Goal: Task Accomplishment & Management: Use online tool/utility

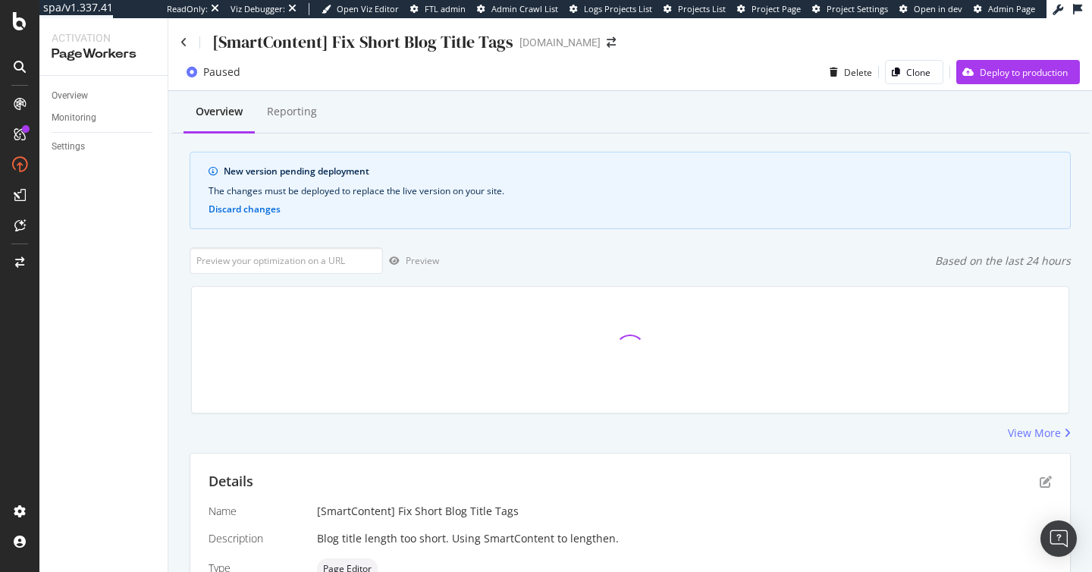
scroll to position [431, 0]
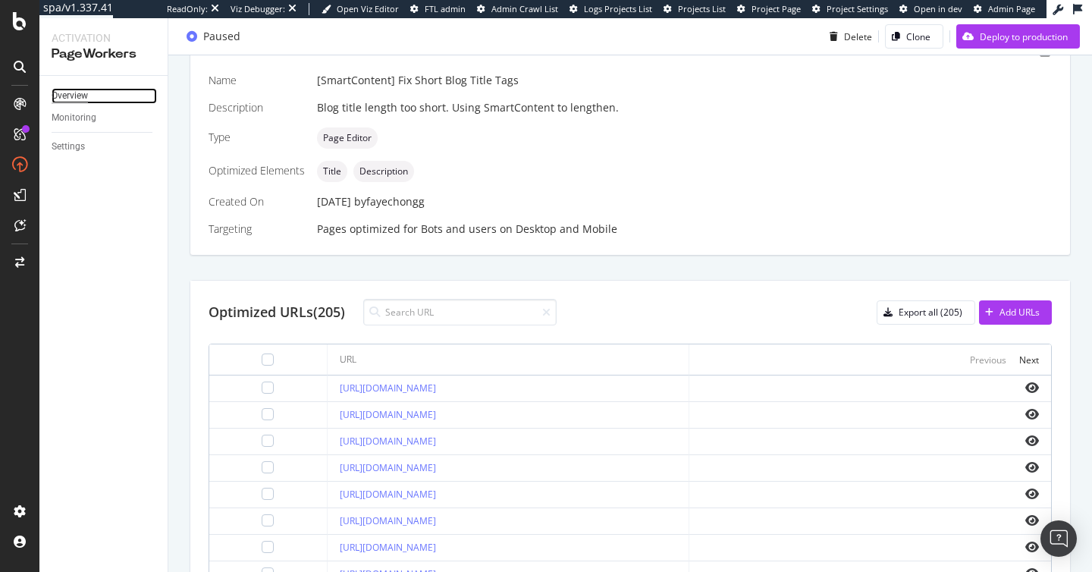
click at [77, 89] on div "Overview" at bounding box center [70, 96] width 36 height 16
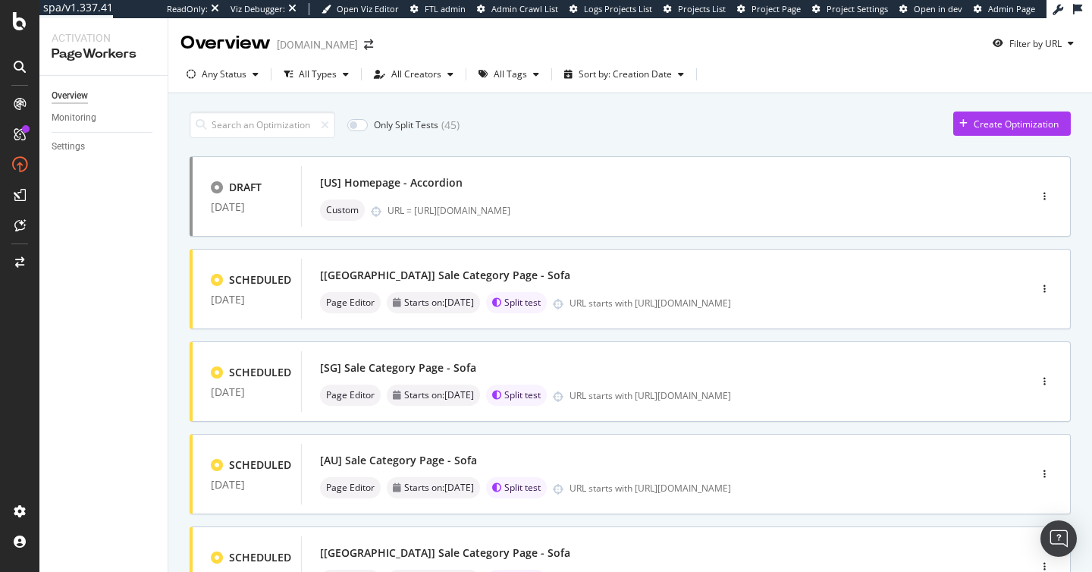
click at [630, 123] on div "Only Split Tests ( 45 ) Create Optimization" at bounding box center [630, 124] width 881 height 27
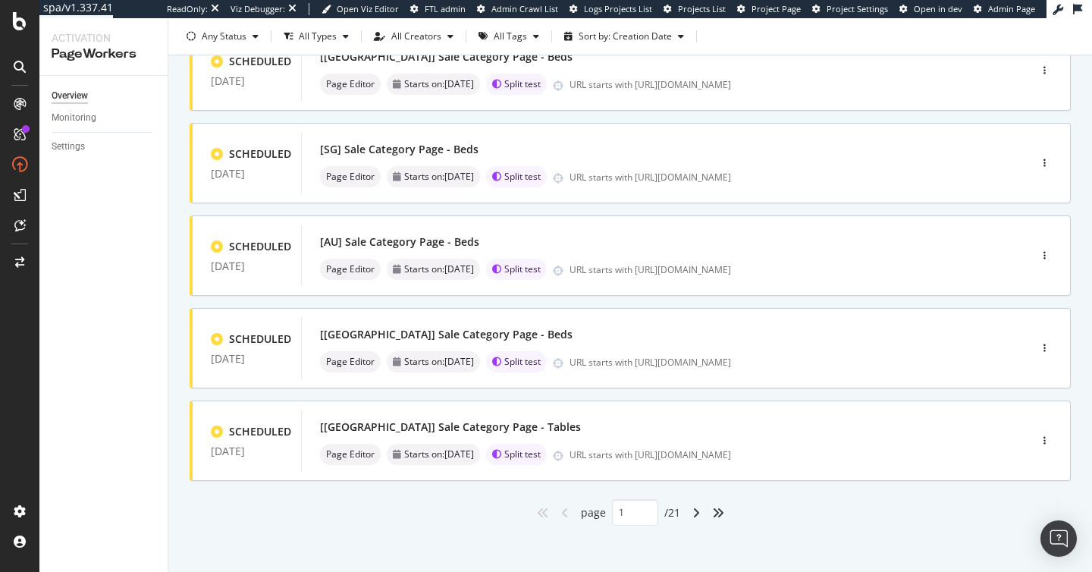
scroll to position [595, 0]
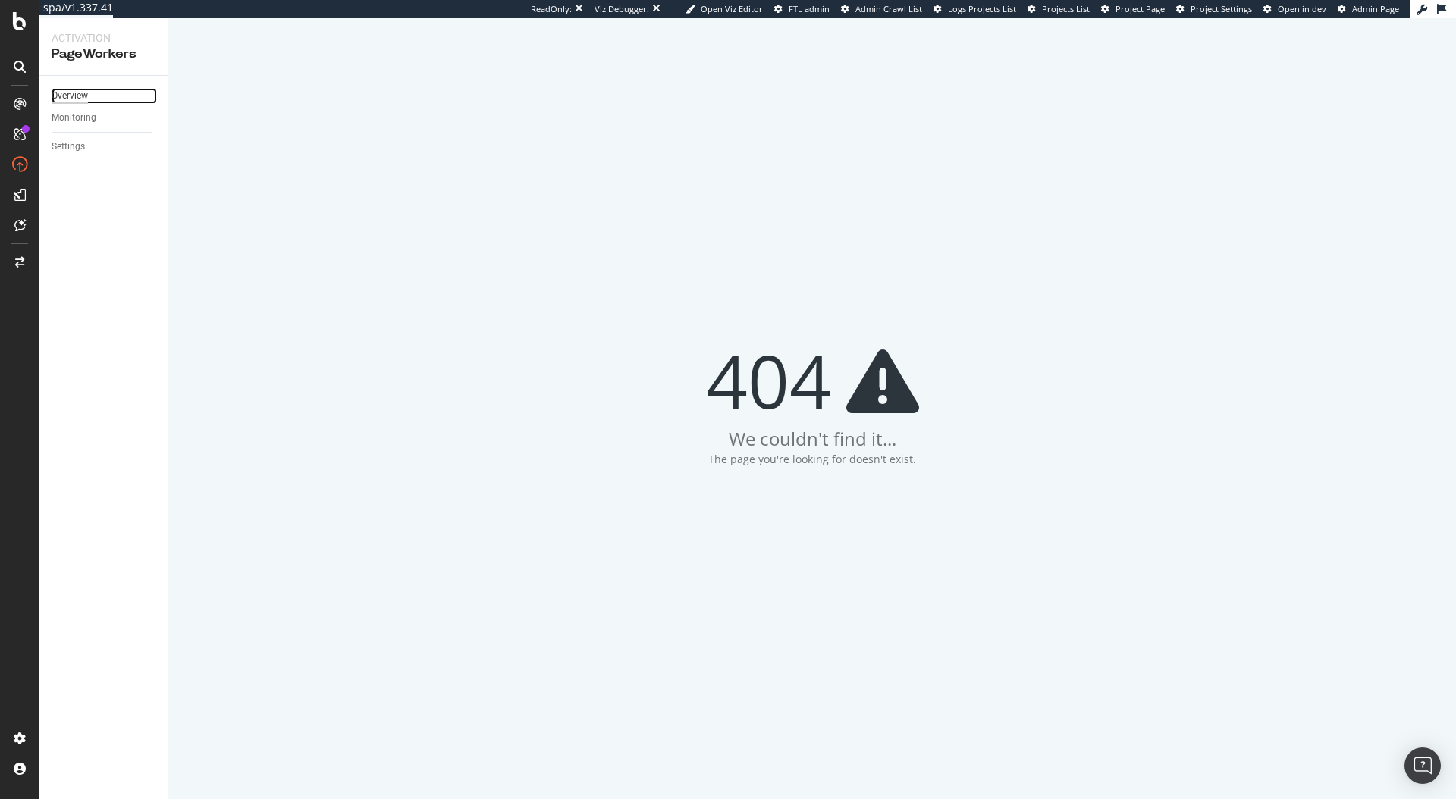
click at [80, 101] on div "Overview" at bounding box center [70, 96] width 36 height 16
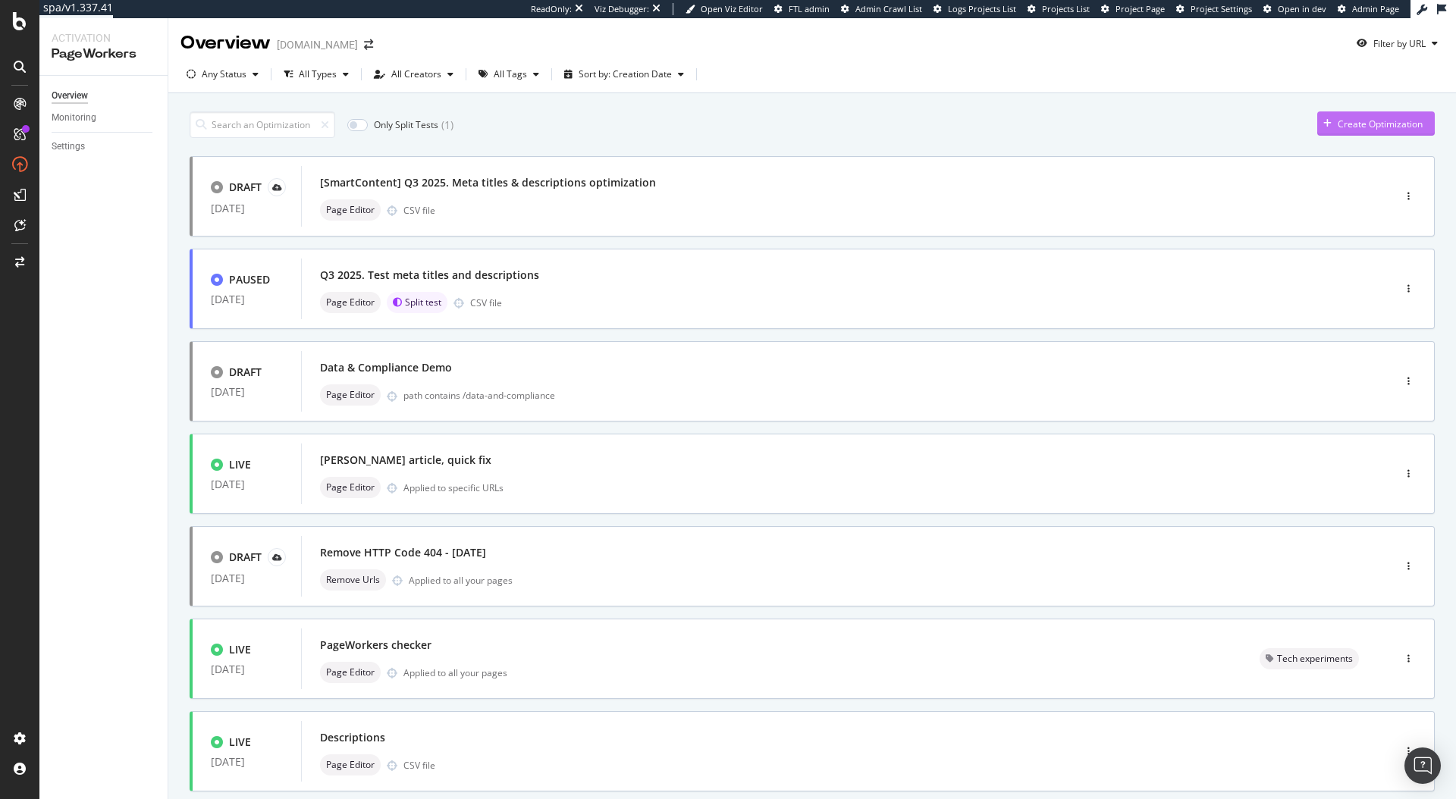
click at [1377, 112] on div "Create Optimization" at bounding box center [1369, 123] width 105 height 23
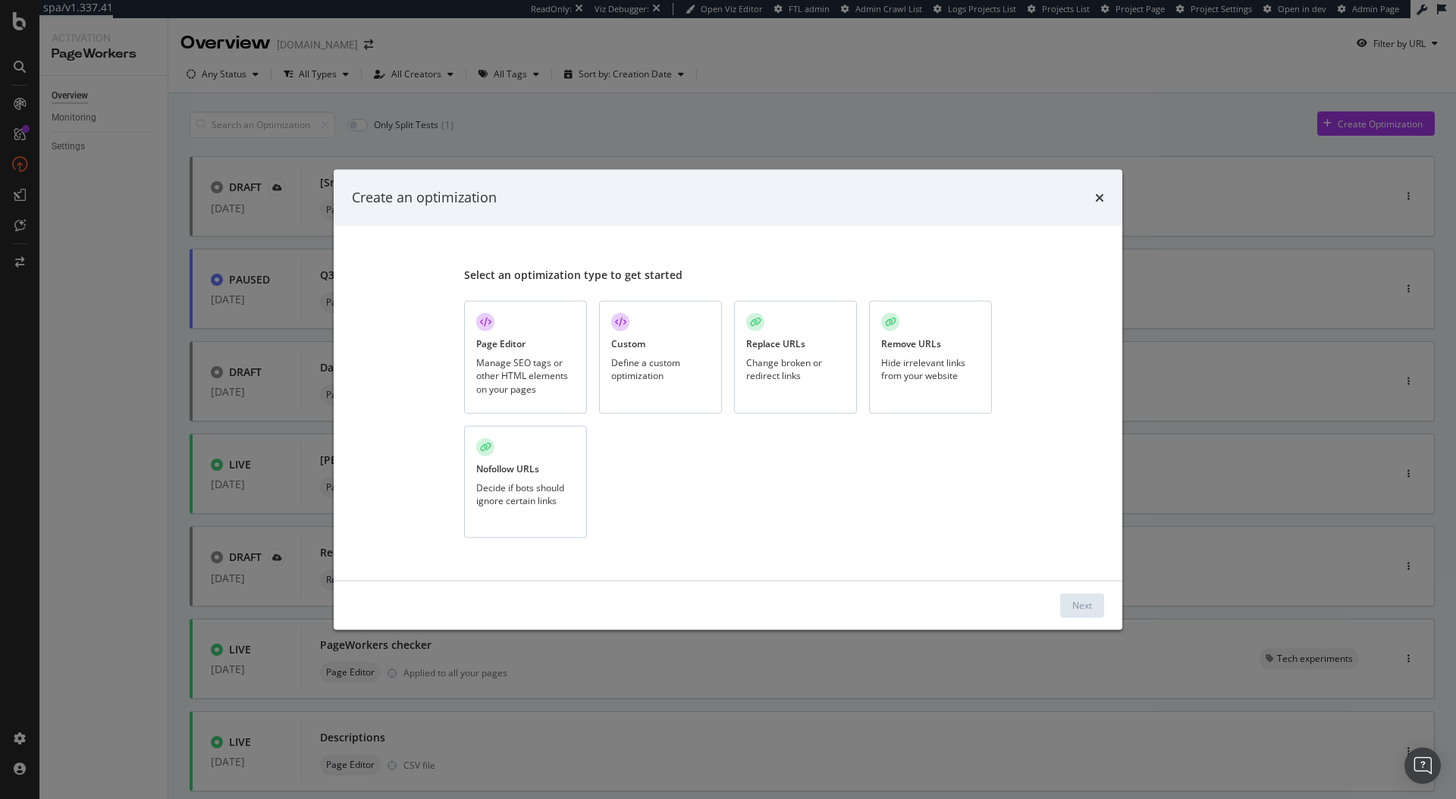
click at [536, 359] on div "Manage SEO tags or other HTML elements on your pages" at bounding box center [525, 375] width 99 height 39
click at [1089, 594] on div "Next" at bounding box center [1082, 605] width 20 height 23
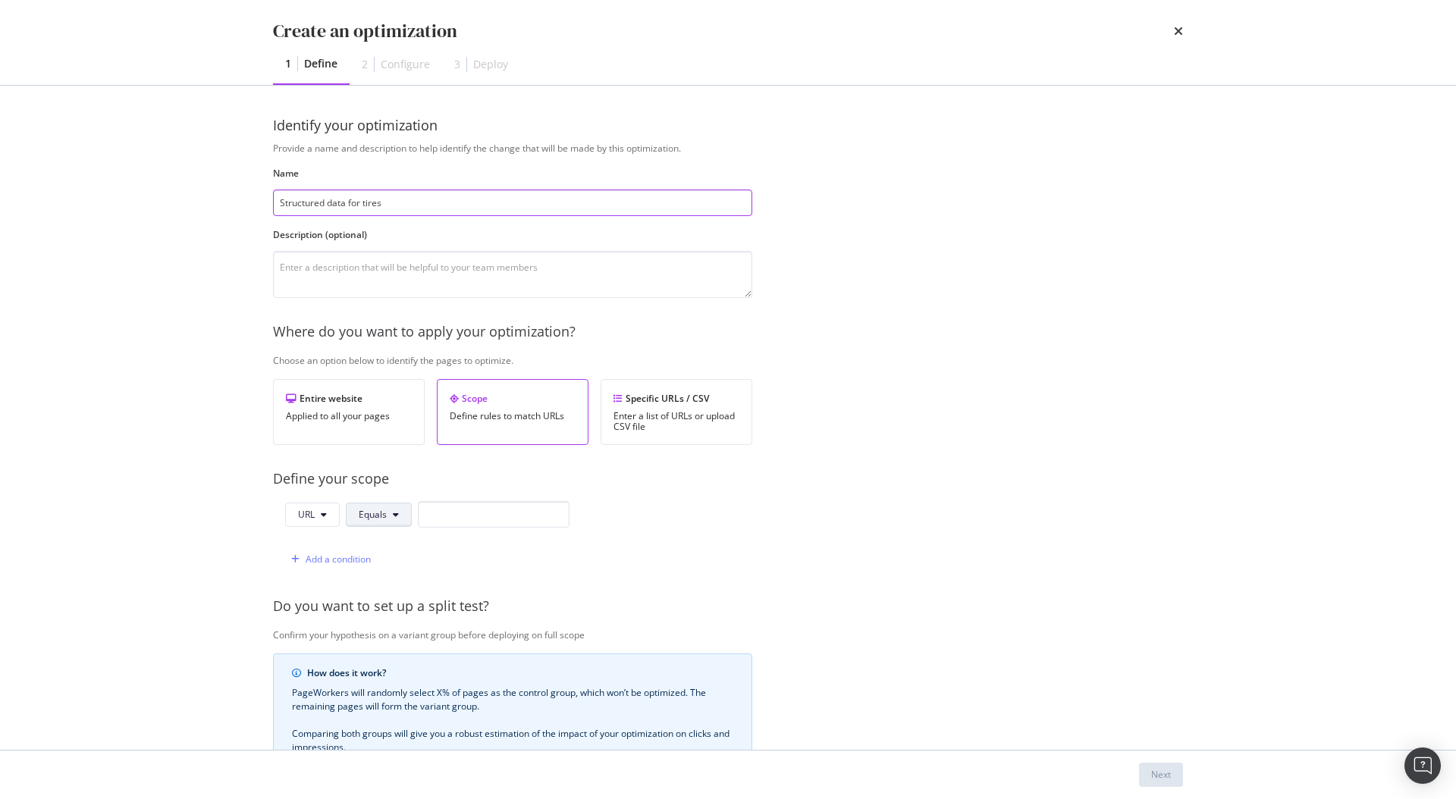
type input "Structured data for tires"
click at [359, 509] on span "Equals" at bounding box center [373, 514] width 28 height 13
click at [397, 311] on span "Contains" at bounding box center [403, 317] width 89 height 14
click at [504, 510] on input "modal" at bounding box center [503, 514] width 152 height 27
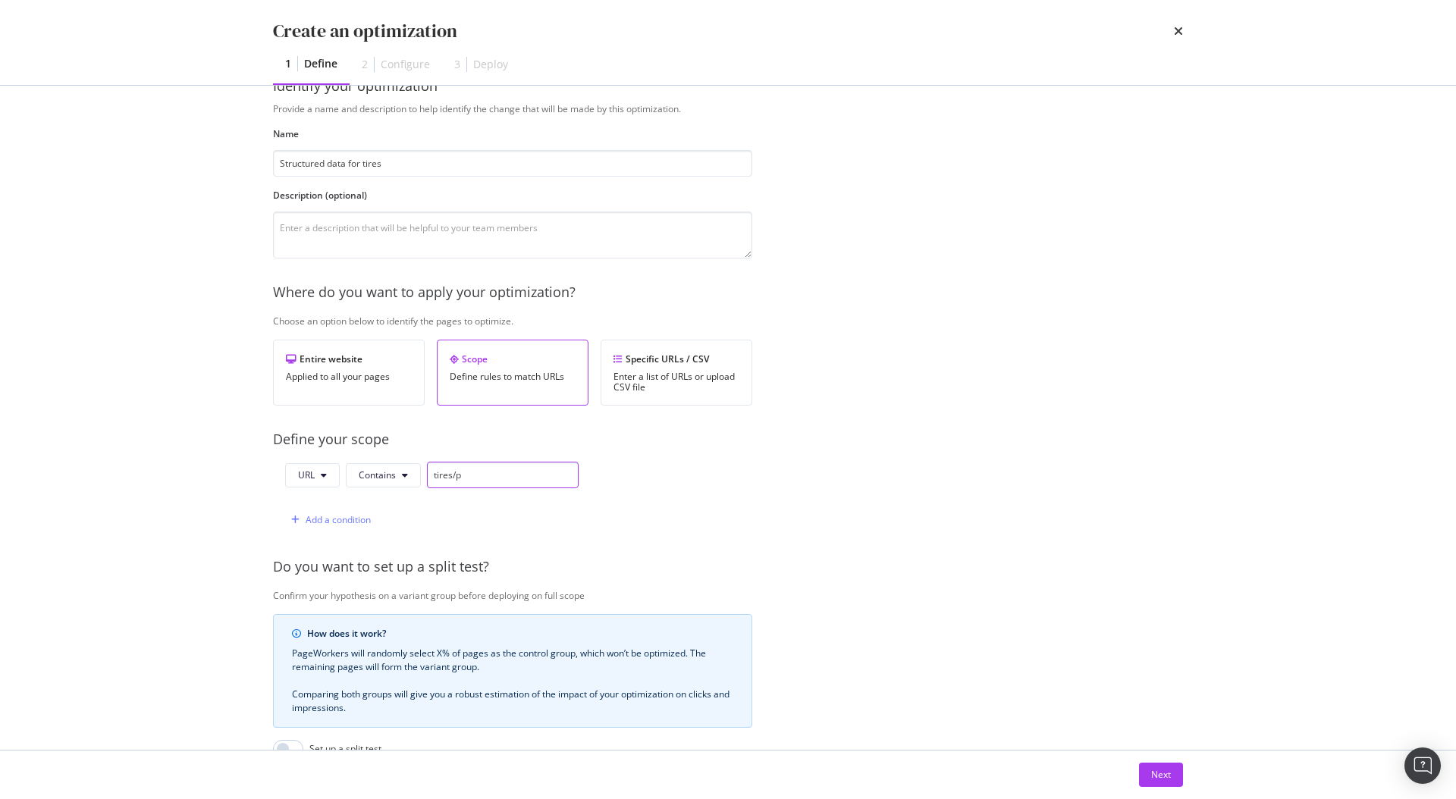
scroll to position [36, 0]
type input "tires/p"
click at [1162, 774] on div "Next" at bounding box center [1161, 774] width 20 height 13
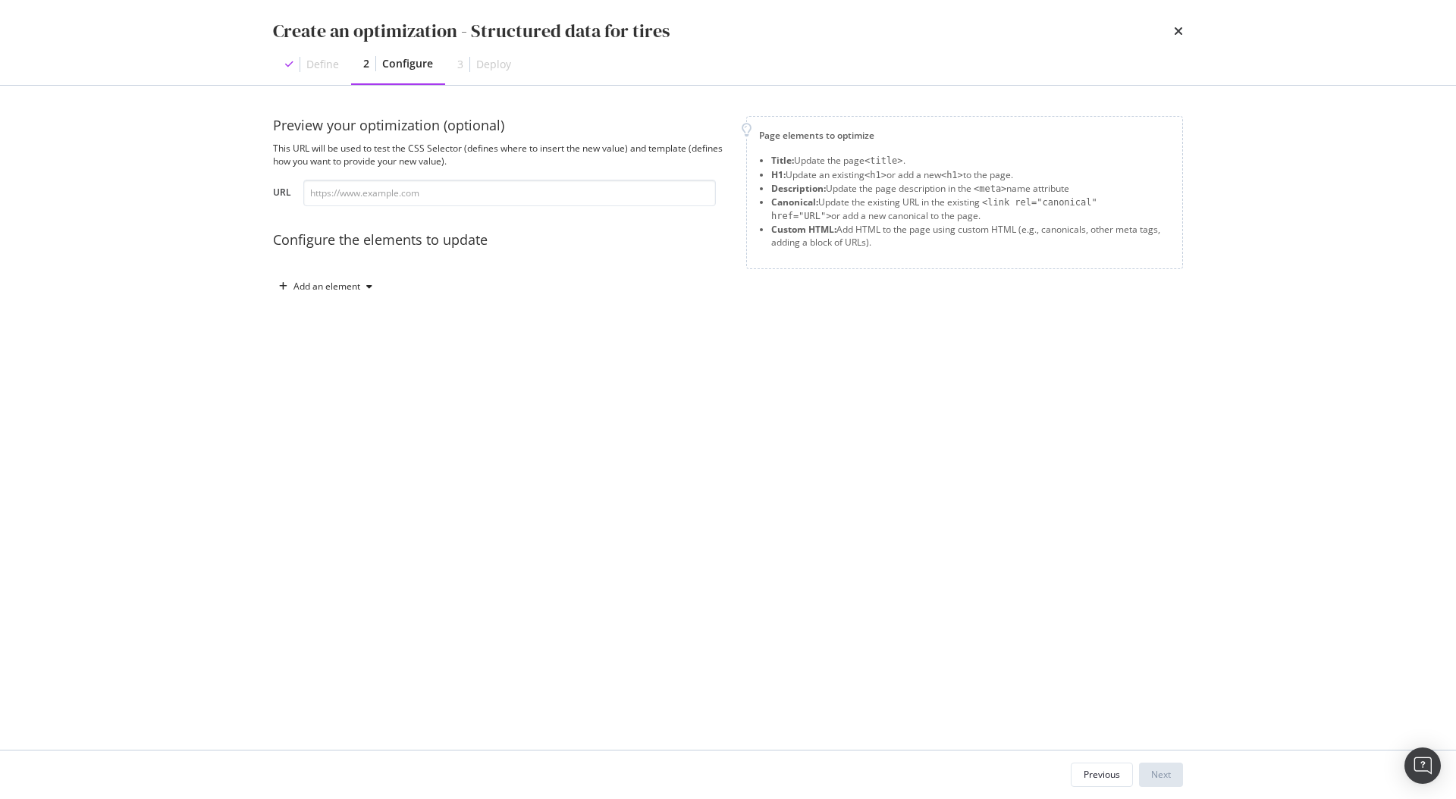
click at [743, 310] on div "Preview your optimization (optional) This URL will be used to test the CSS Sele…" at bounding box center [728, 222] width 910 height 213
click at [330, 297] on div "Add an element" at bounding box center [325, 286] width 105 height 23
click at [349, 423] on div "Custom HTML" at bounding box center [334, 415] width 102 height 19
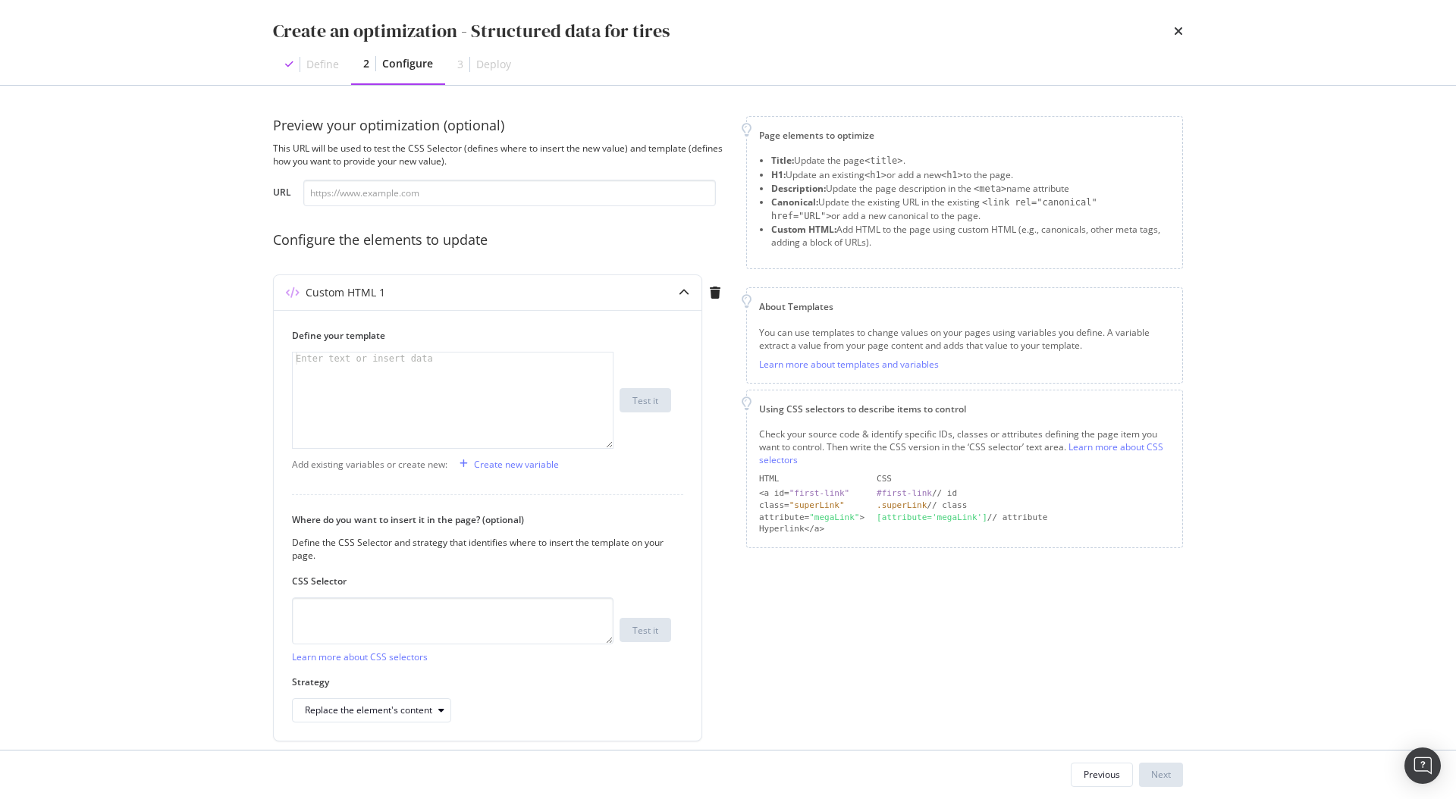
scroll to position [7, 0]
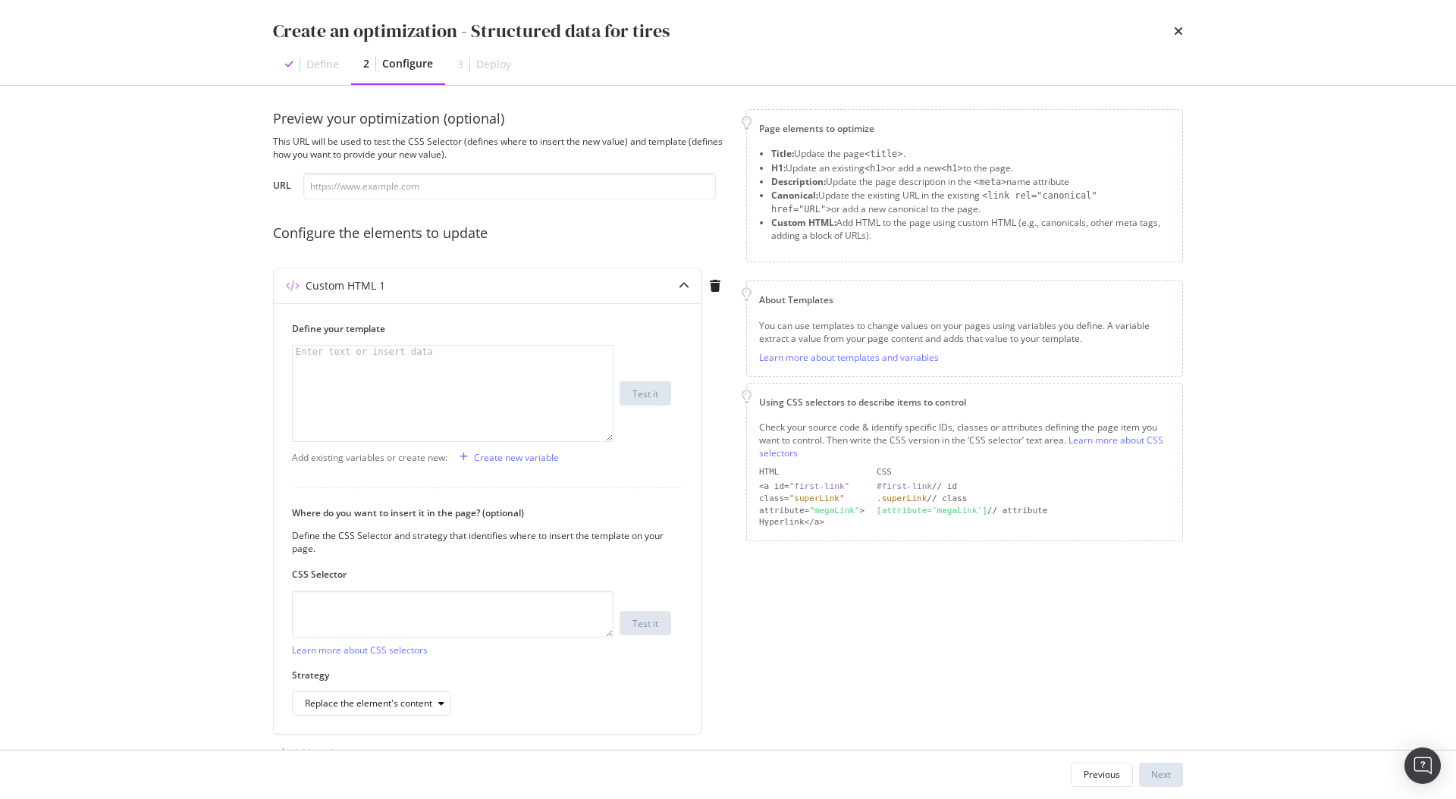
click at [254, 14] on div "Create an optimization - Structured data for tires Define 2 Configure 3 Deploy" at bounding box center [728, 42] width 970 height 85
click at [420, 355] on div "Enter text or insert data" at bounding box center [364, 352] width 143 height 12
paste textarea "</script>"
type textarea "</script>"
click at [509, 453] on div "Create new variable" at bounding box center [516, 457] width 85 height 13
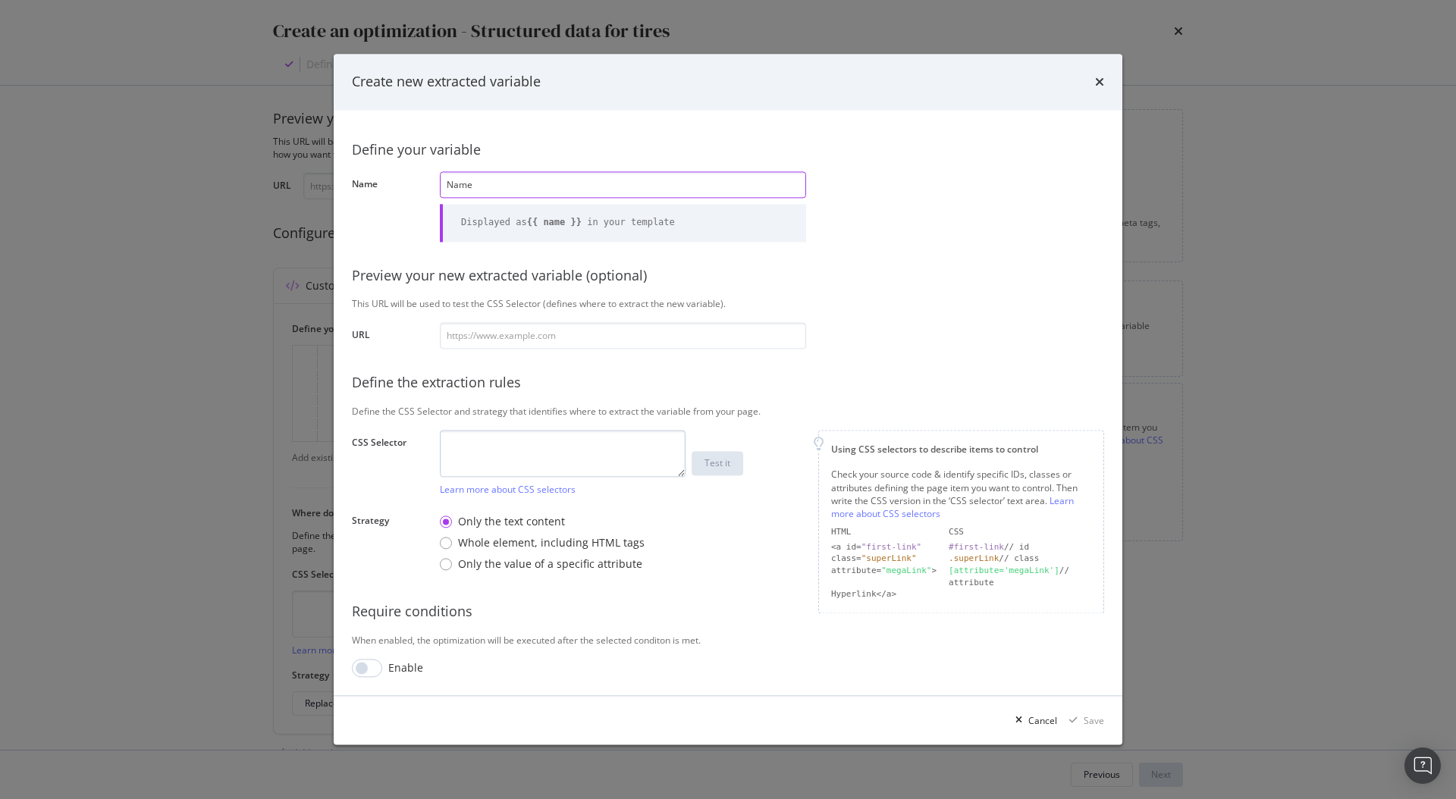
type input "Name"
click at [544, 446] on textarea "modal" at bounding box center [563, 454] width 246 height 47
type textarea "name"
click at [1089, 715] on div "Save" at bounding box center [1093, 720] width 20 height 13
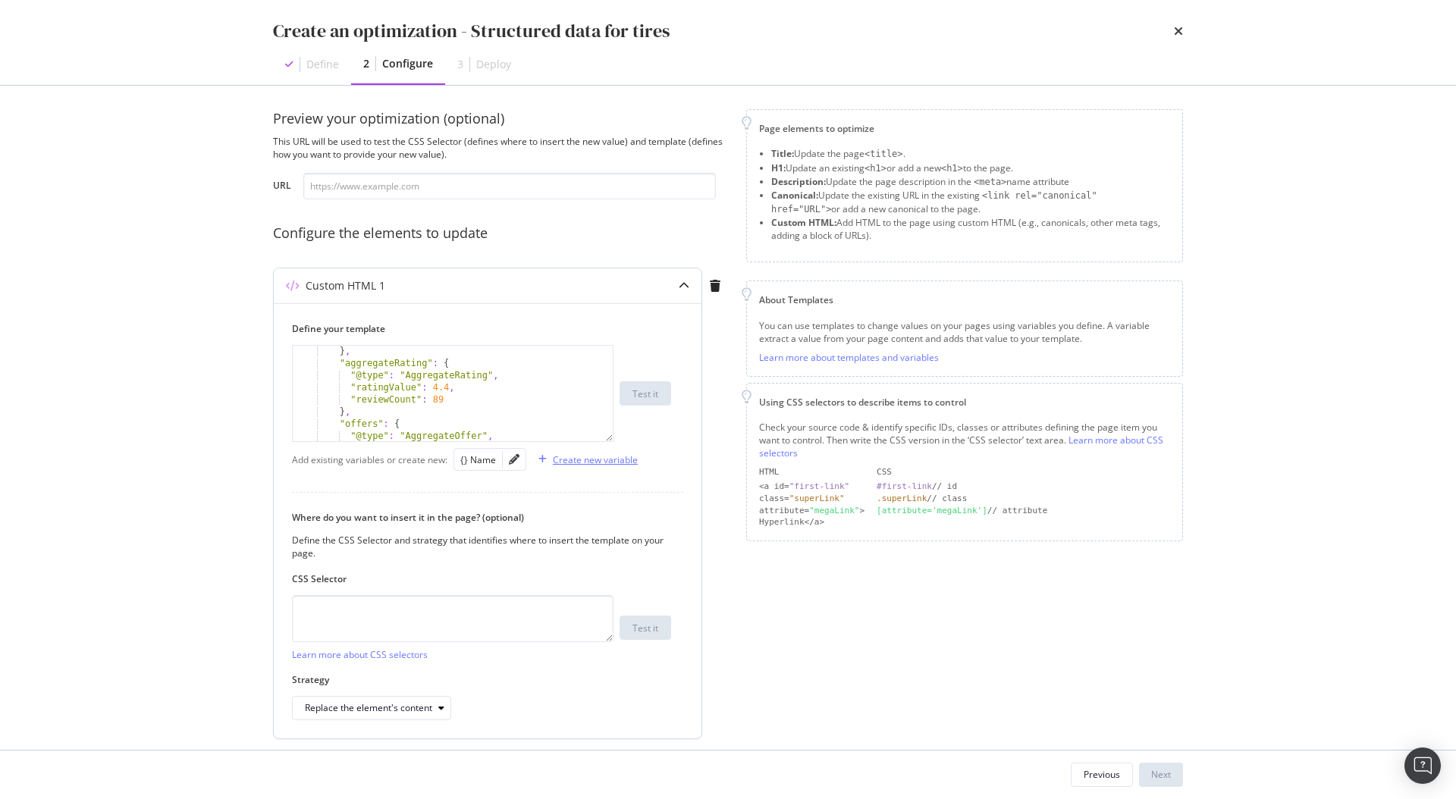
click at [600, 456] on div "Create new variable" at bounding box center [595, 459] width 85 height 13
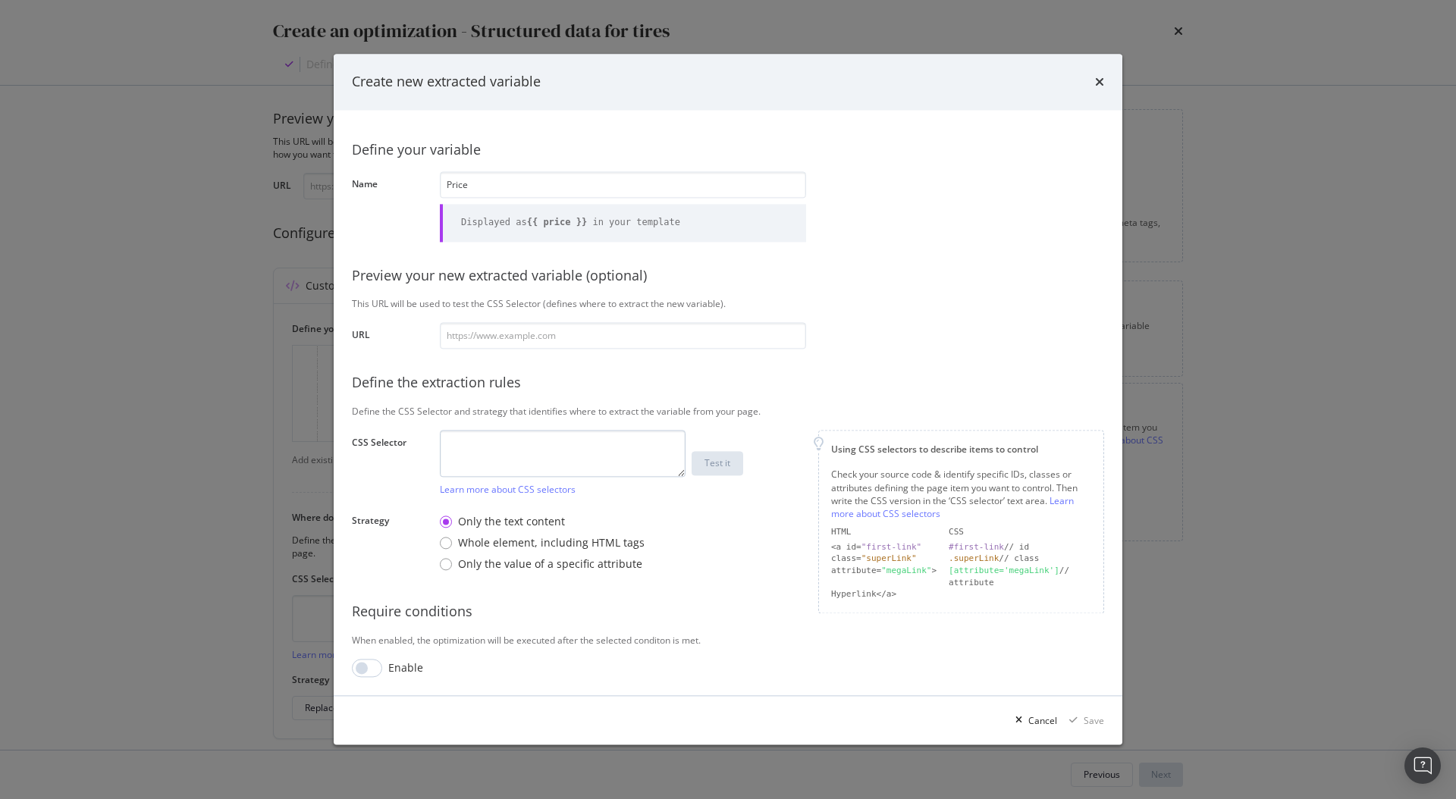
type input "Price"
click at [599, 459] on textarea "modal" at bounding box center [563, 454] width 246 height 47
type textarea "price"
click at [1084, 716] on div "Save" at bounding box center [1093, 720] width 20 height 13
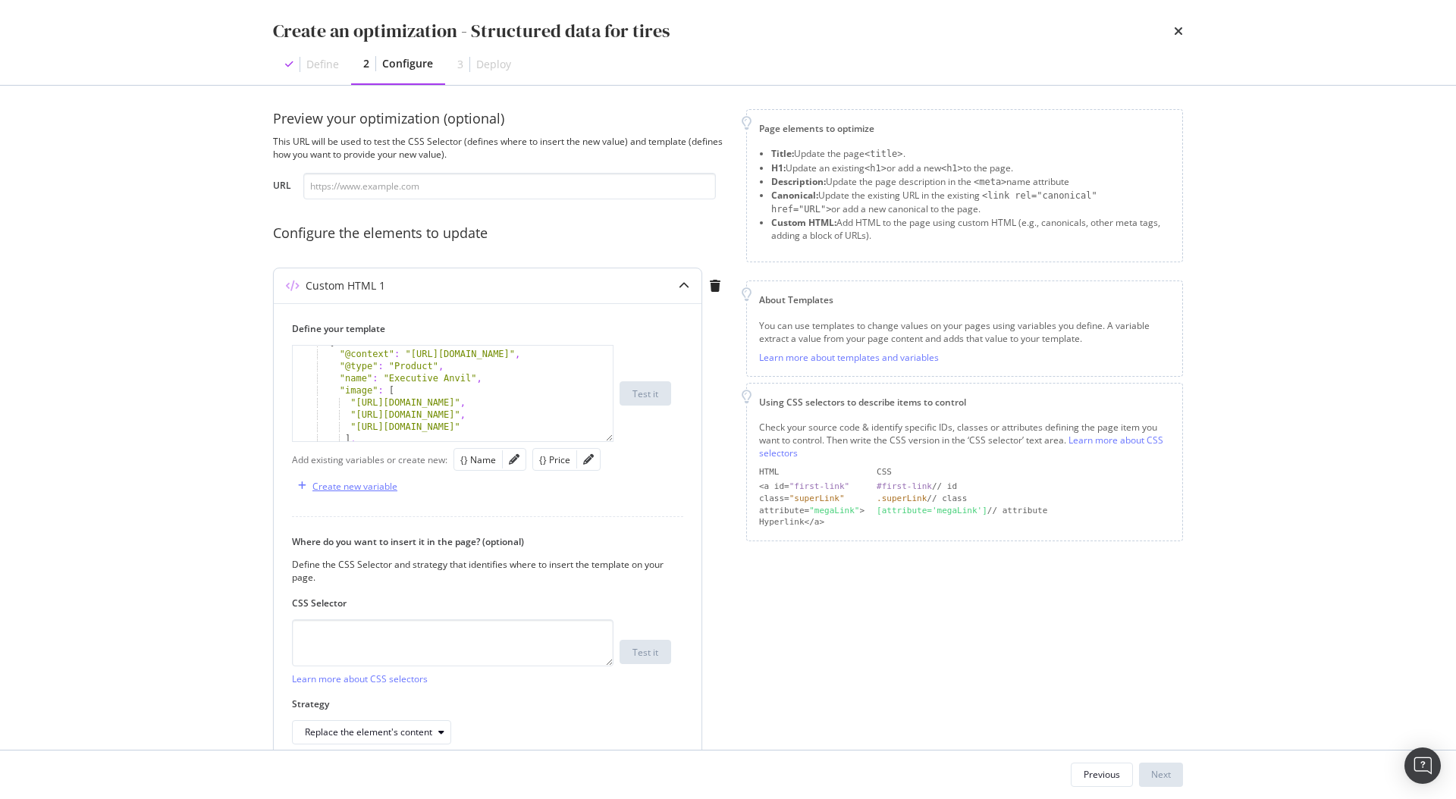
scroll to position [26, 0]
drag, startPoint x: 383, startPoint y: 374, endPoint x: 474, endPoint y: 374, distance: 91.0
click at [474, 374] on div ""@context" : "https://schema.org/" , "@type" : "Product" , "name" : "Executive …" at bounding box center [453, 416] width 320 height 144
drag, startPoint x: 471, startPoint y: 375, endPoint x: 387, endPoint y: 375, distance: 83.4
click at [387, 375] on div ""@context" : "https://schema.org/" , "@type" : "Product" , "name" : "Executive …" at bounding box center [453, 416] width 320 height 144
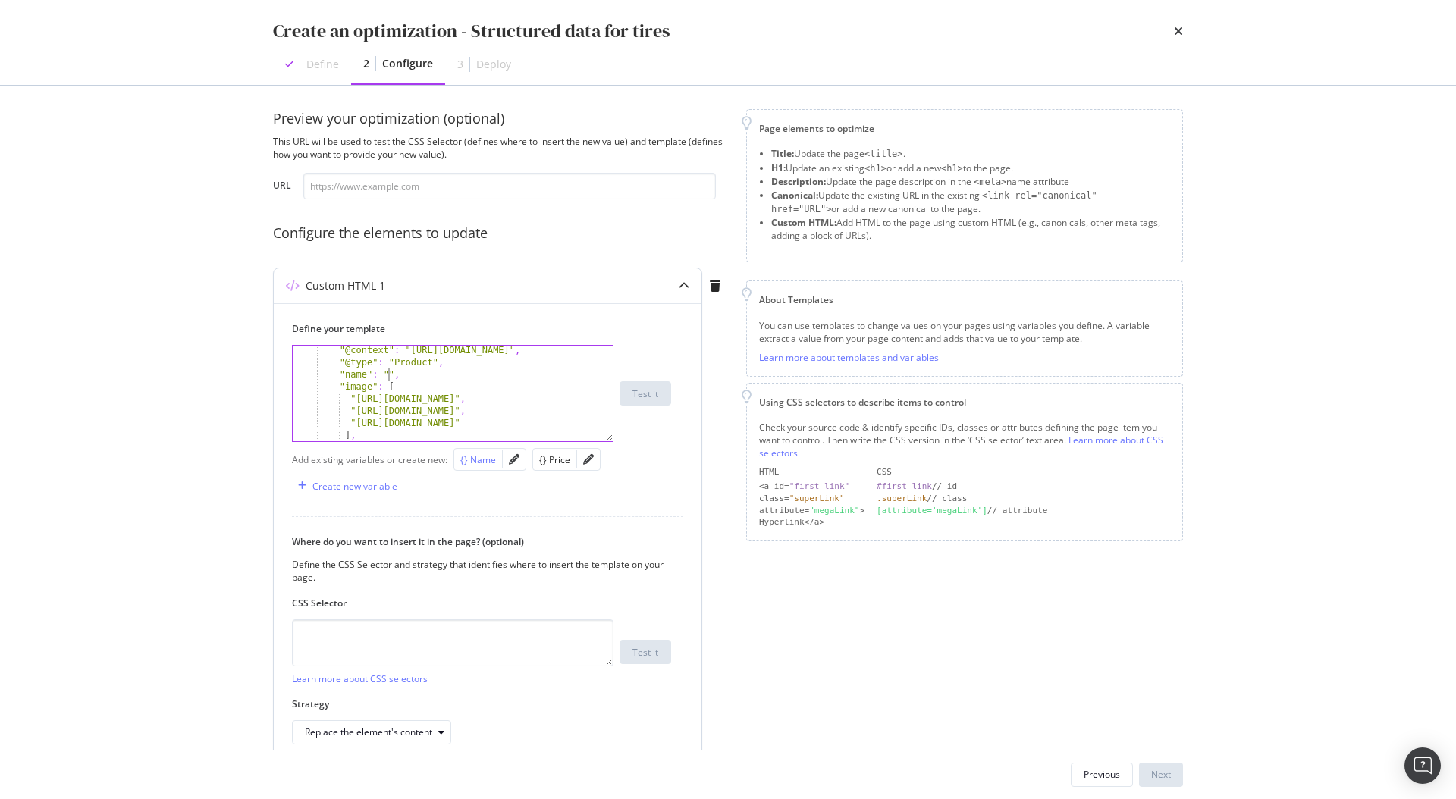
click at [482, 459] on div "{} Name" at bounding box center [478, 459] width 36 height 13
click at [393, 374] on div ""@context" : "https://schema.org/" , "@type" : "Product" , "name" : " {{ name }…" at bounding box center [453, 416] width 320 height 144
type textarea ""name": "{{ name }}","
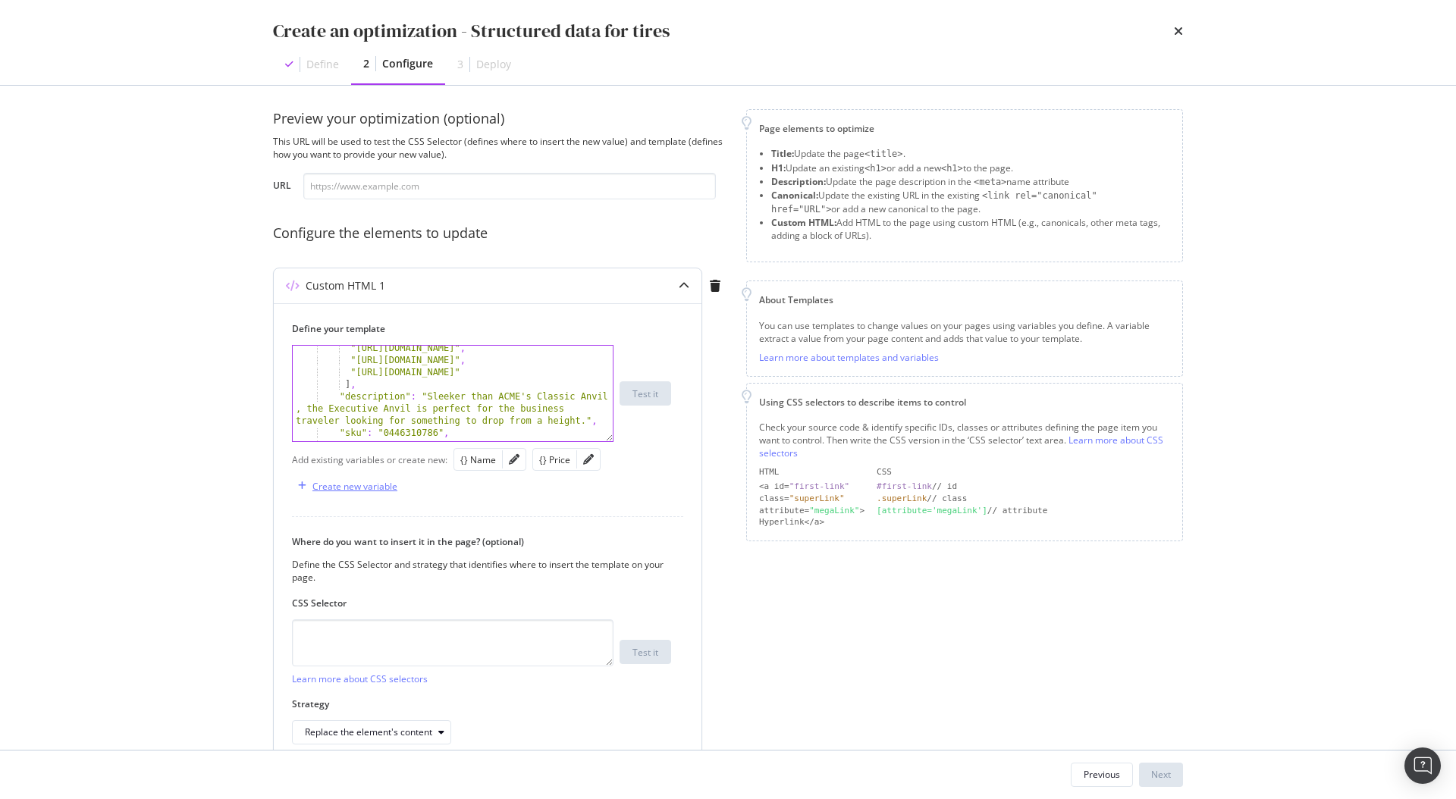
scroll to position [0, 0]
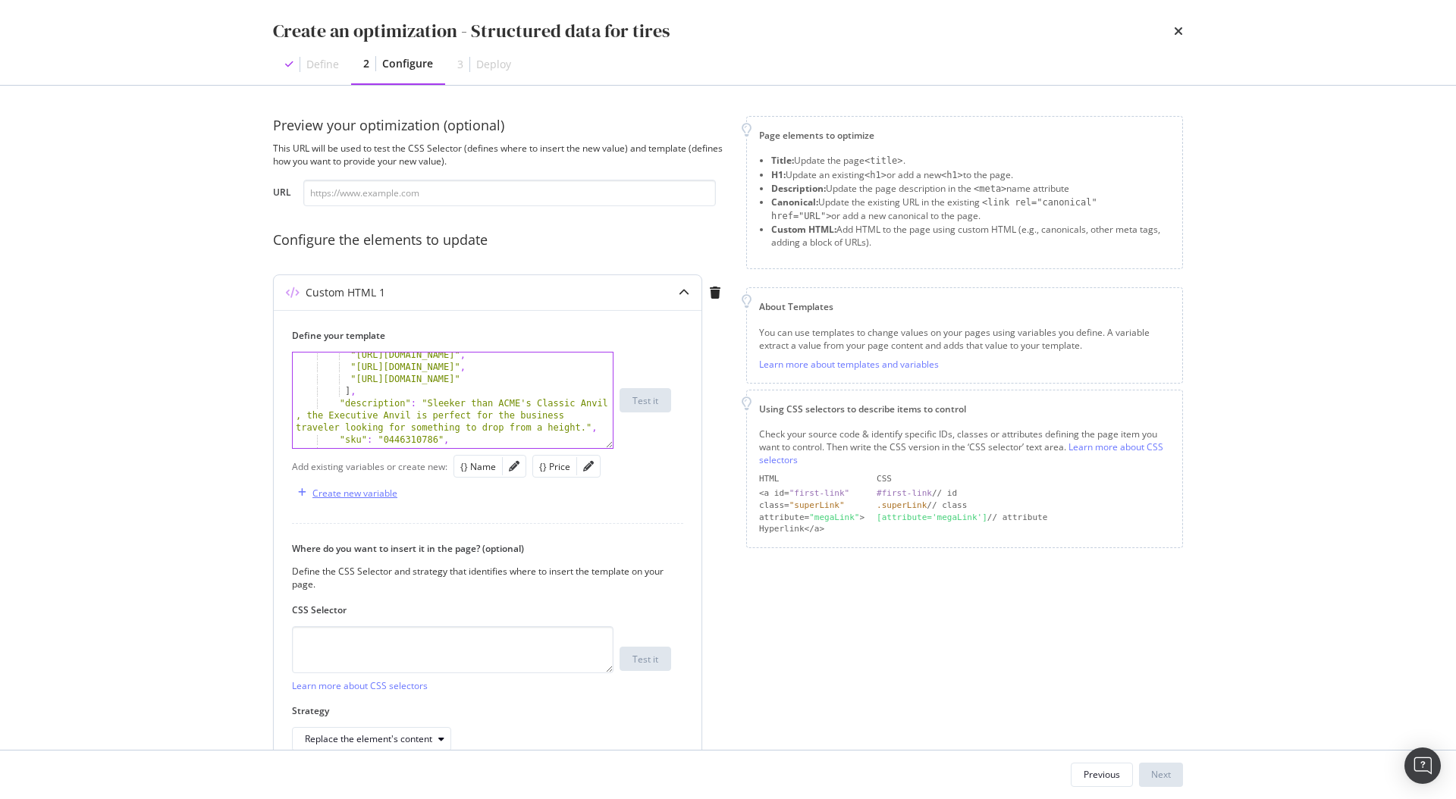
click at [341, 497] on div "Create new variable" at bounding box center [354, 493] width 85 height 13
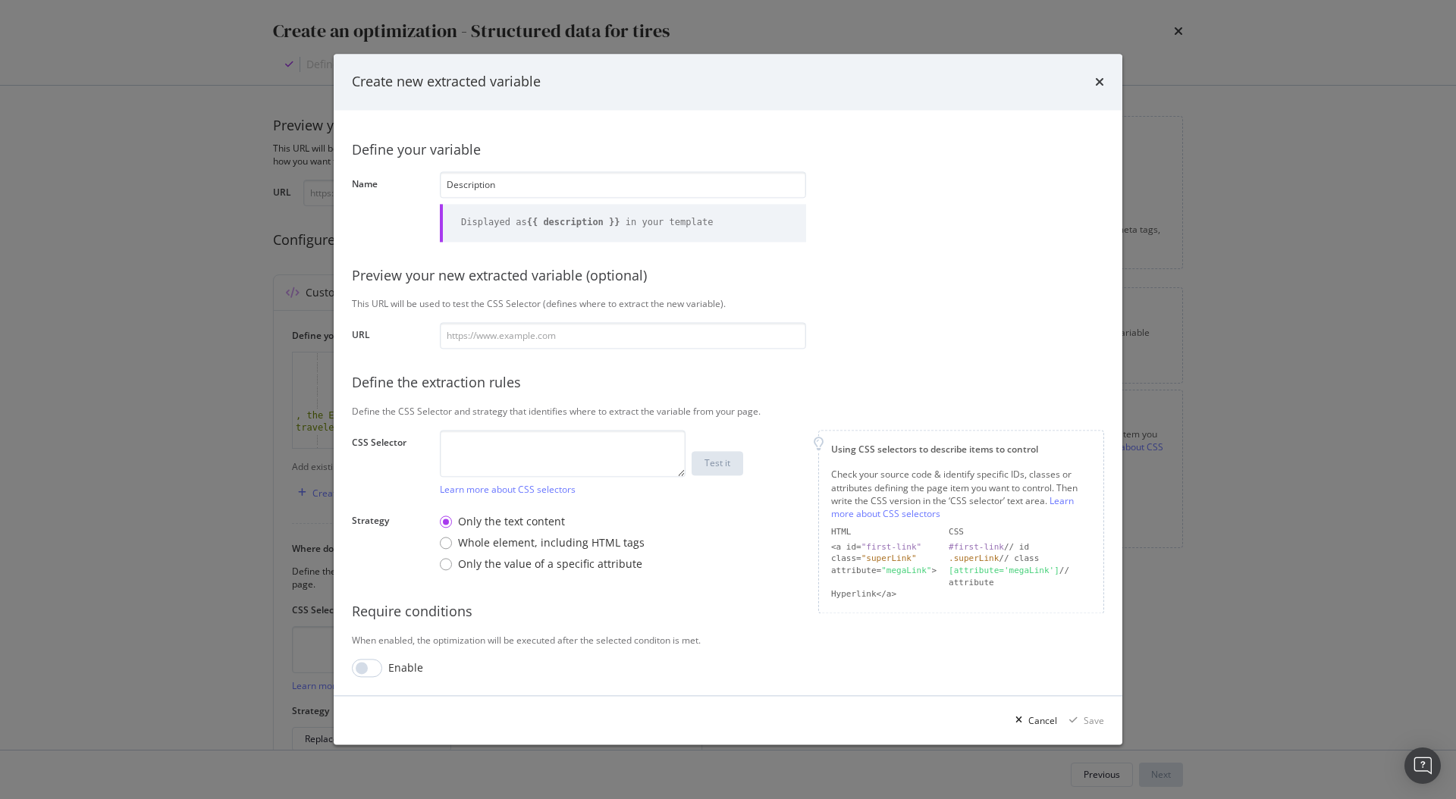
type input "Description"
click at [810, 606] on div "Require conditions" at bounding box center [728, 613] width 752 height 20
click at [594, 450] on textarea "modal" at bounding box center [563, 454] width 246 height 47
type textarea "description"
click at [1098, 721] on div "Save" at bounding box center [1093, 720] width 20 height 13
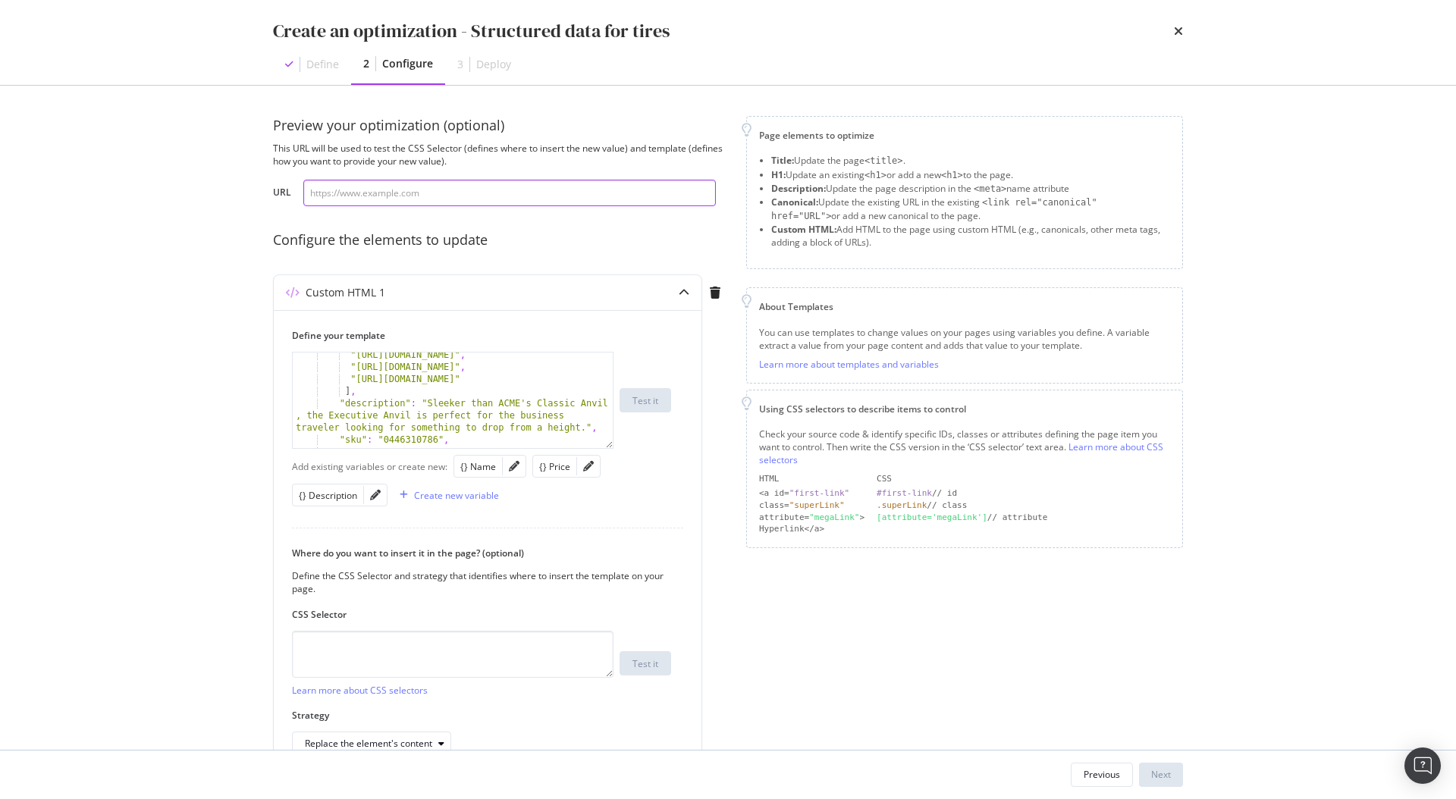
click at [519, 197] on input "modal" at bounding box center [509, 193] width 412 height 27
paste input "https://www.1001pneus.fr/pneus-auto/marques-pneus-auto/pirelli/cinturato-winter…"
type input "https://www.1001pneus.fr/pneus-auto/marques-pneus-auto/pirelli/cinturato-winter…"
click at [631, 405] on button "Test it" at bounding box center [645, 400] width 52 height 24
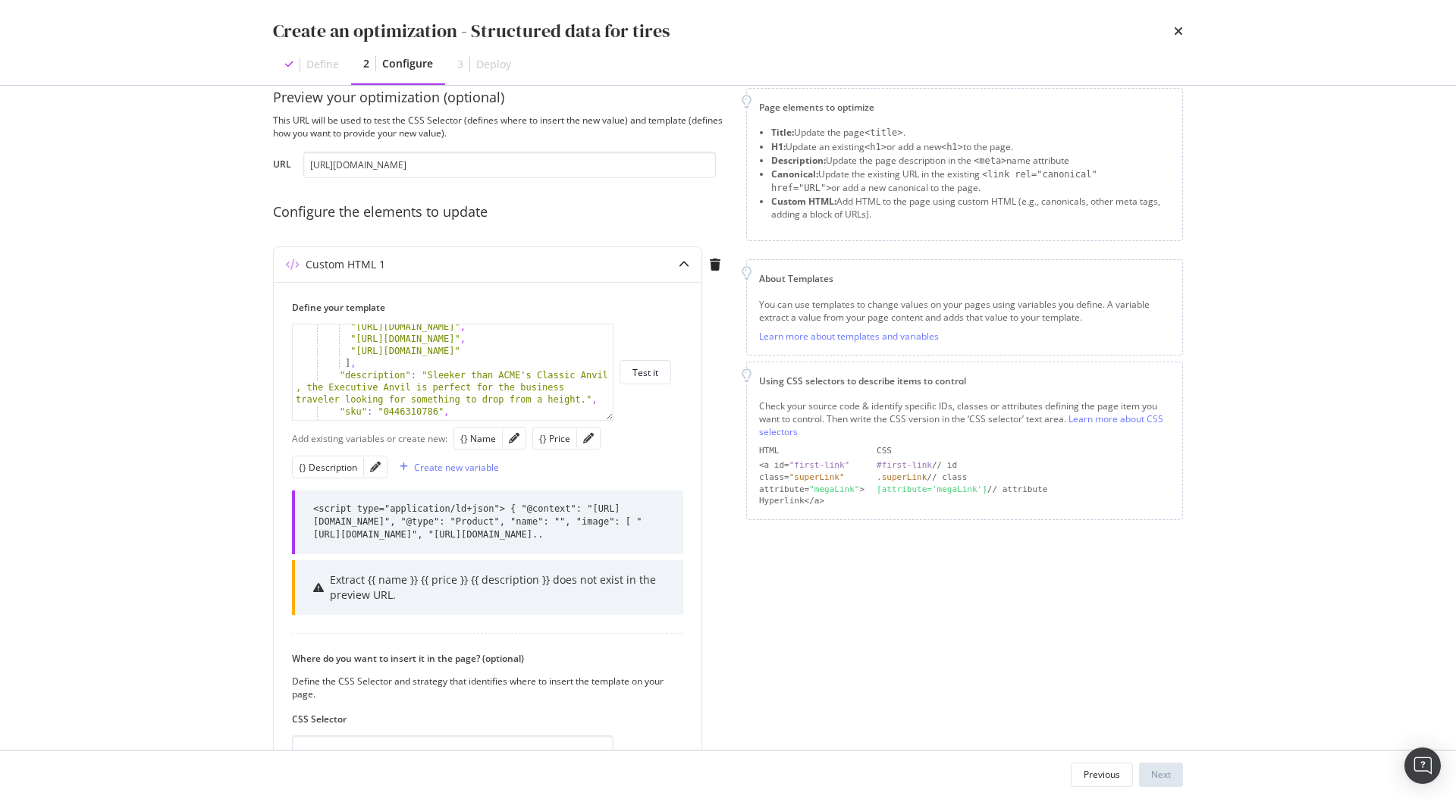
scroll to position [231, 0]
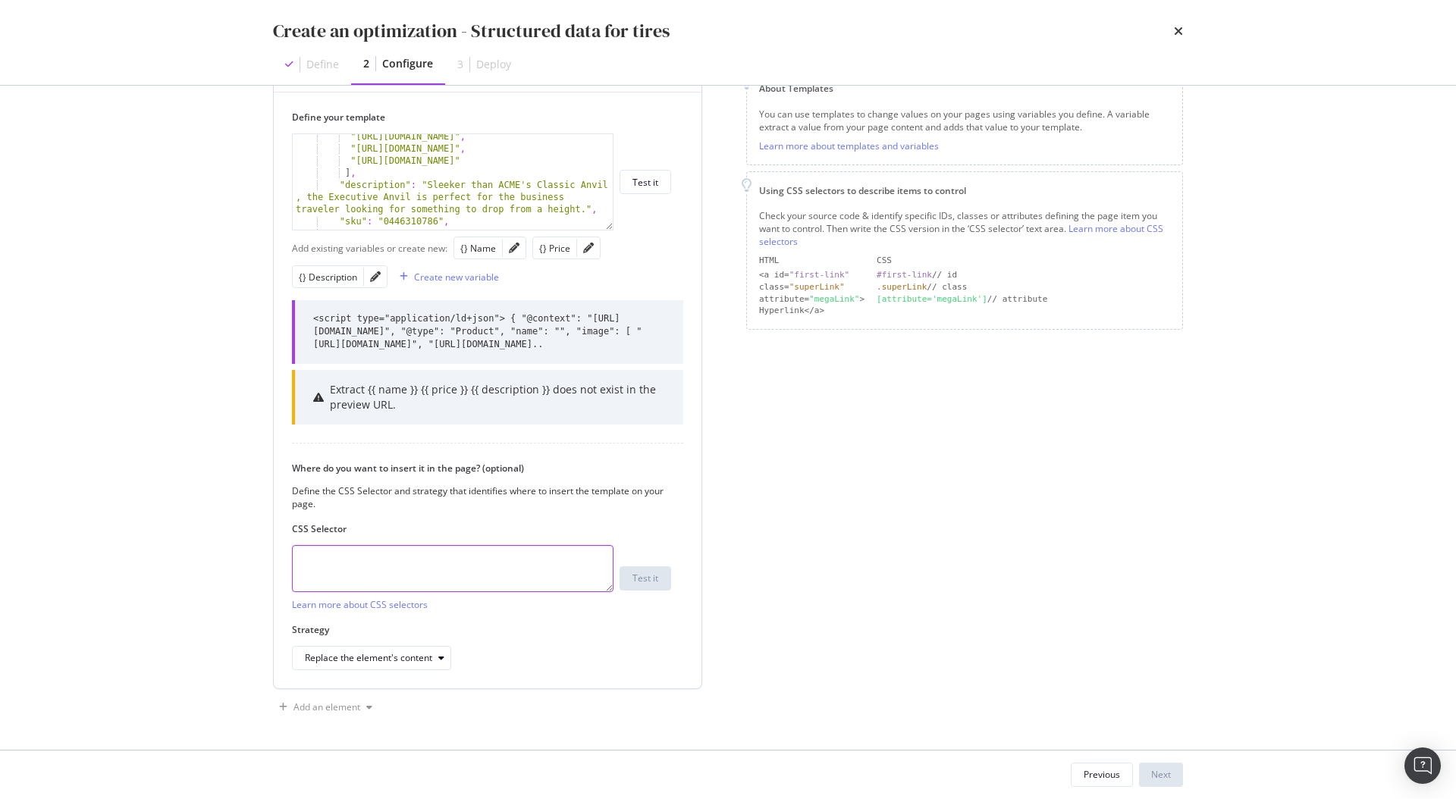
click at [408, 582] on textarea "modal" at bounding box center [452, 568] width 321 height 47
type textarea "head"
click at [373, 655] on div "Replace the element's content" at bounding box center [368, 658] width 127 height 9
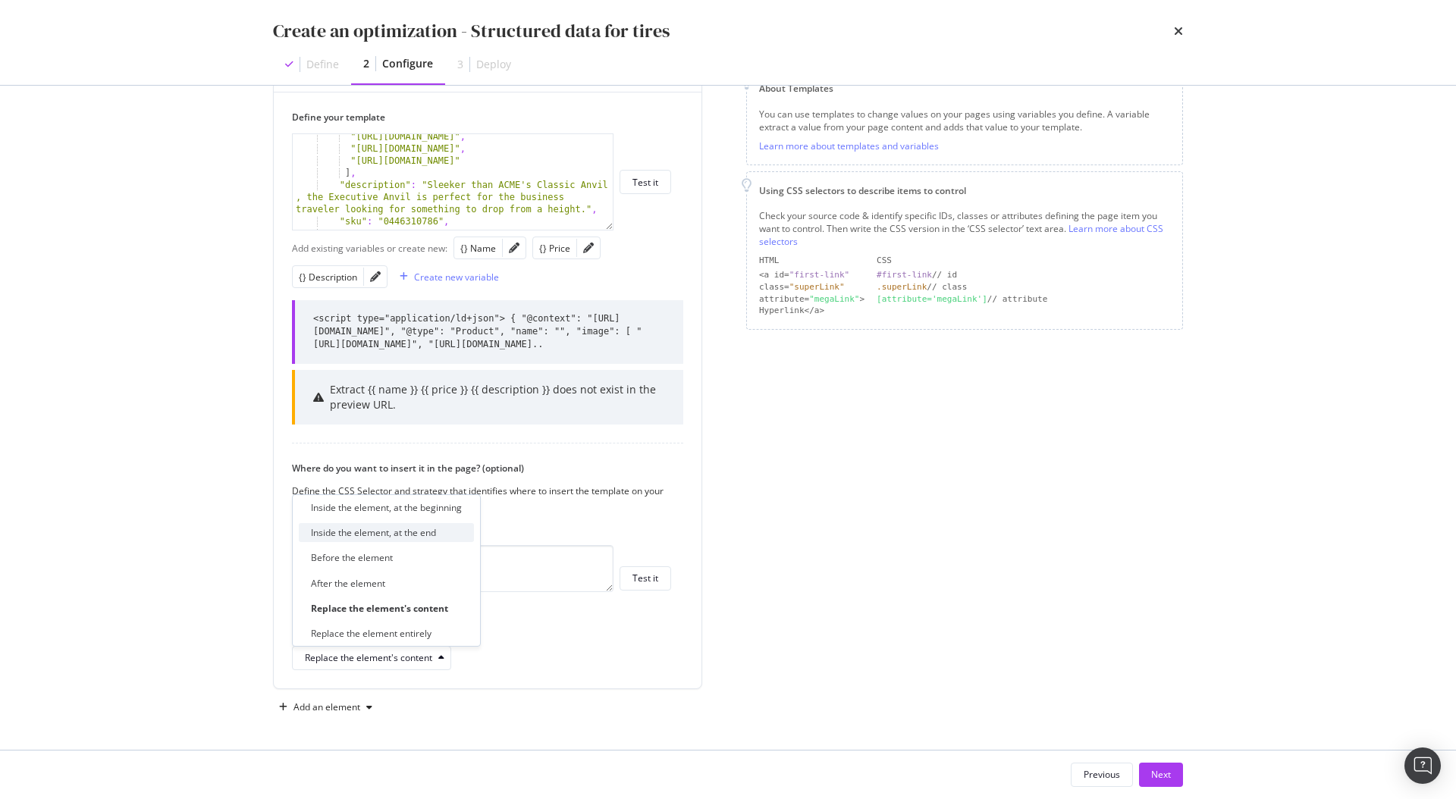
click at [365, 534] on div "Inside the element, at the end" at bounding box center [373, 532] width 125 height 13
click at [1162, 776] on div "Next" at bounding box center [1161, 774] width 20 height 13
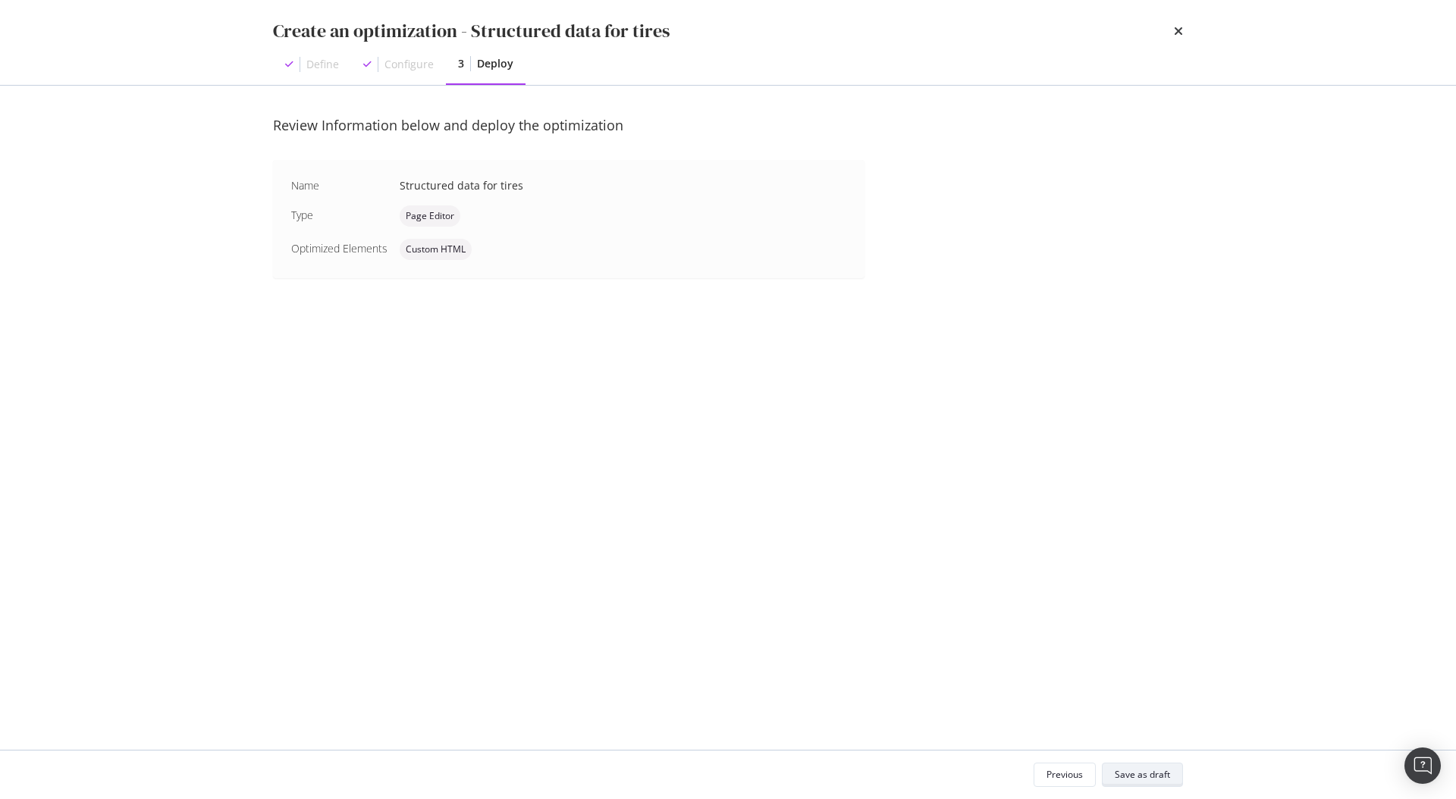
scroll to position [0, 0]
click at [1162, 776] on div "Save as draft" at bounding box center [1142, 774] width 55 height 13
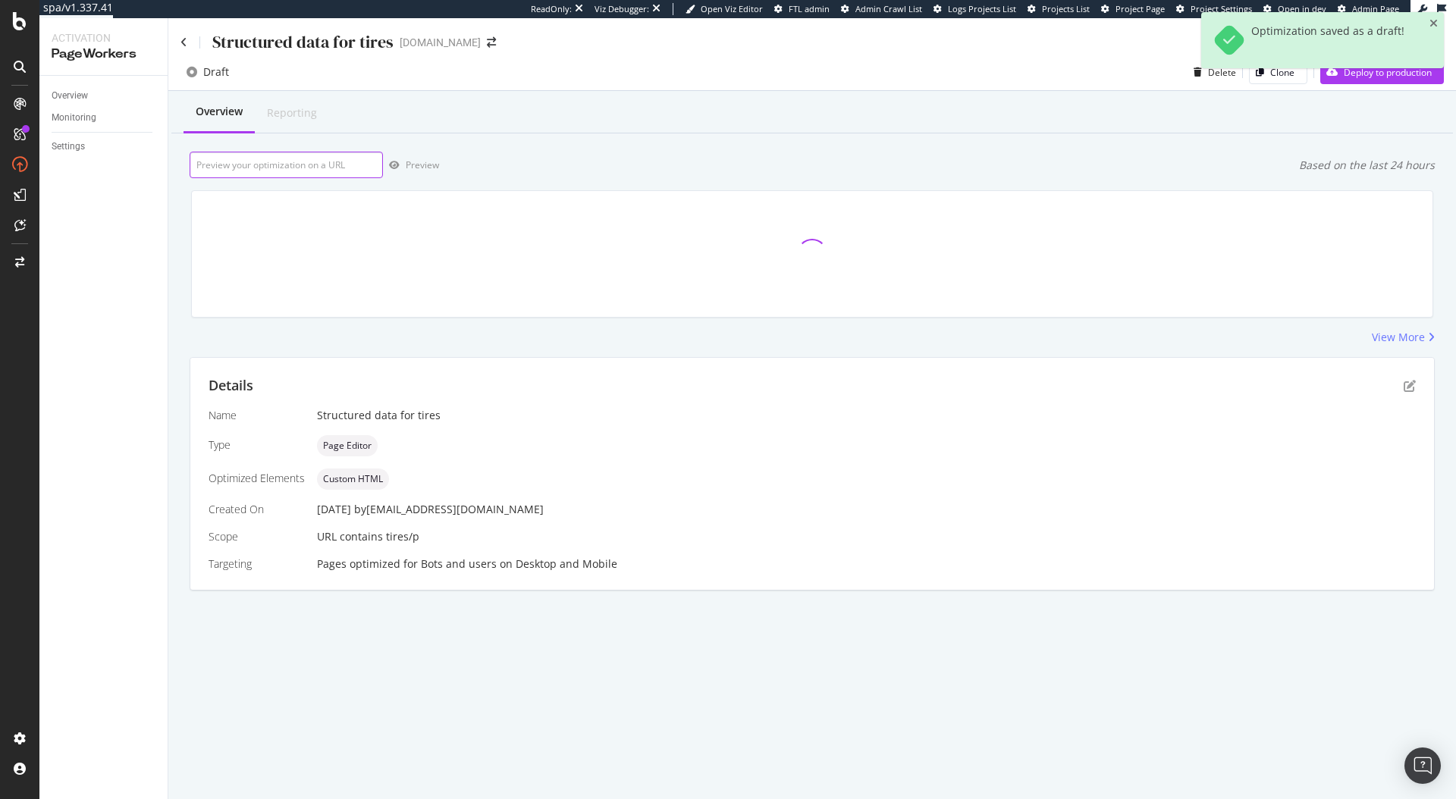
click at [332, 168] on input "url" at bounding box center [286, 165] width 193 height 27
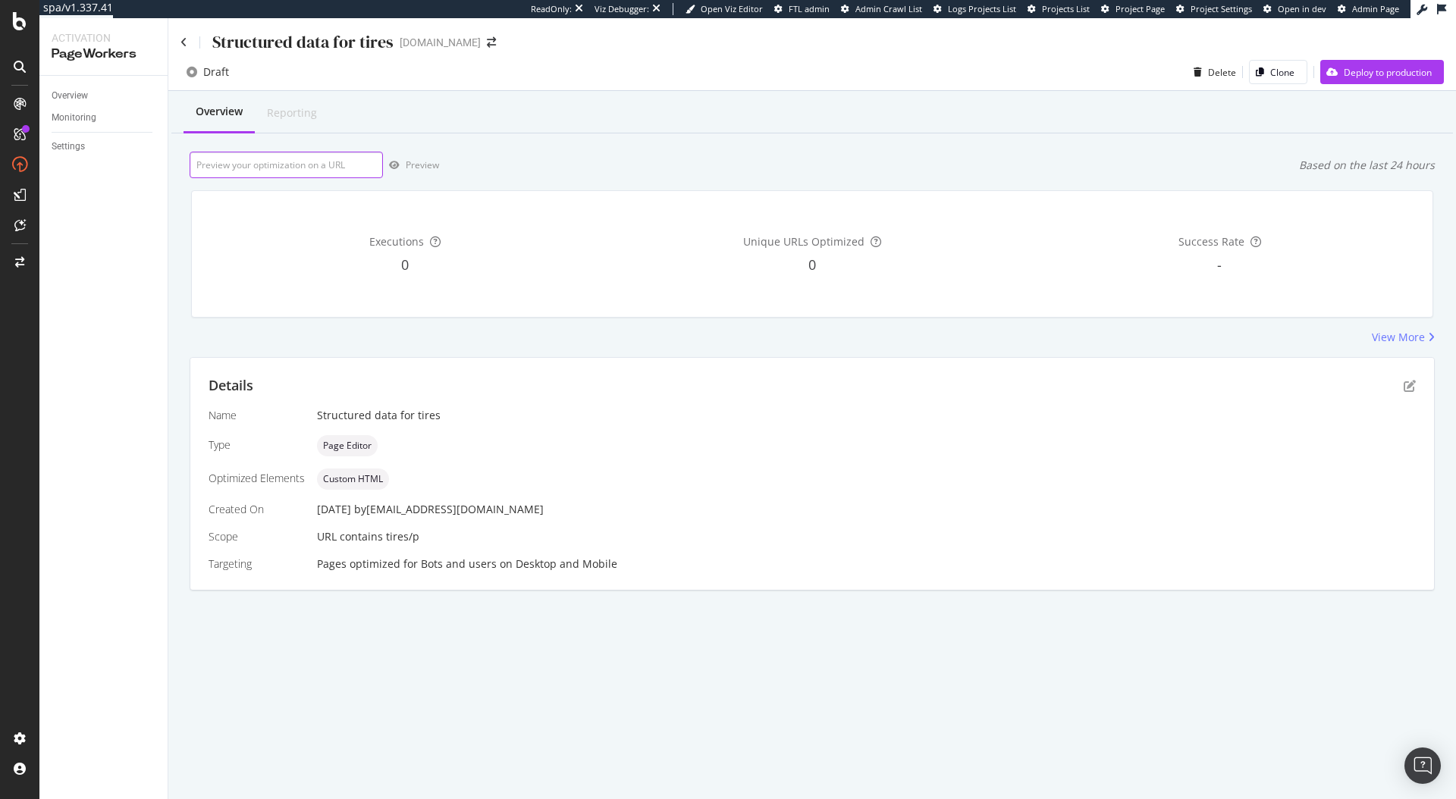
click at [353, 165] on input "url" at bounding box center [286, 165] width 193 height 27
paste input "https://www.1001pneus.fr/pneus-auto/marques-pneus-auto/pirelli/cinturato-winter…"
type input "https://www.1001pneus.fr/pneus-auto/marques-pneus-auto/pirelli/cinturato-winter…"
click at [622, 137] on div "Overview Reporting https://www.1001pneus.fr/pneus-auto/marques-pneus-auto/pirel…" at bounding box center [811, 367] width 1287 height 553
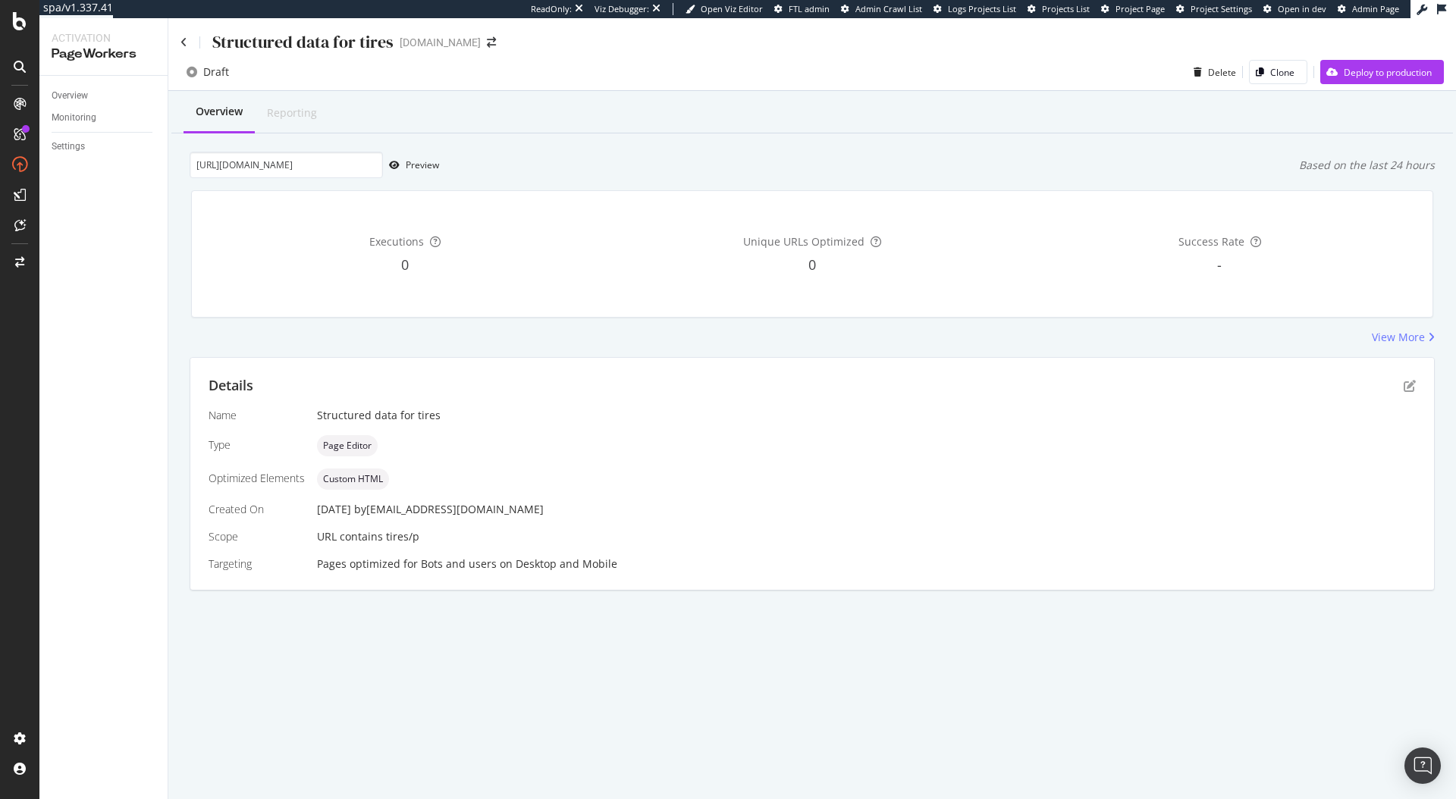
scroll to position [0, 0]
